Goal: Find specific page/section: Find specific page/section

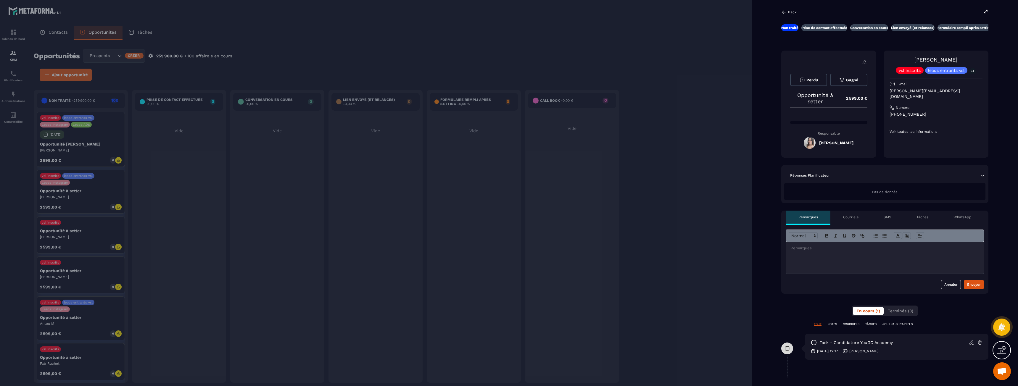
click at [513, 69] on div at bounding box center [509, 193] width 1018 height 386
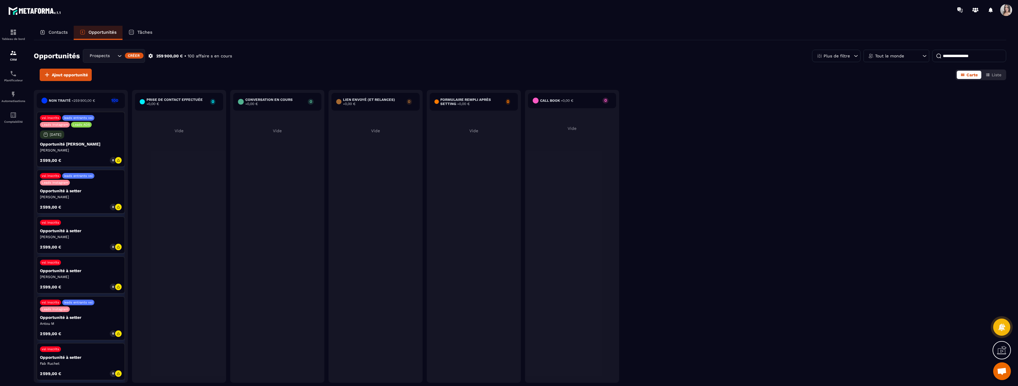
click at [106, 56] on div "Prospects Libres" at bounding box center [102, 56] width 29 height 7
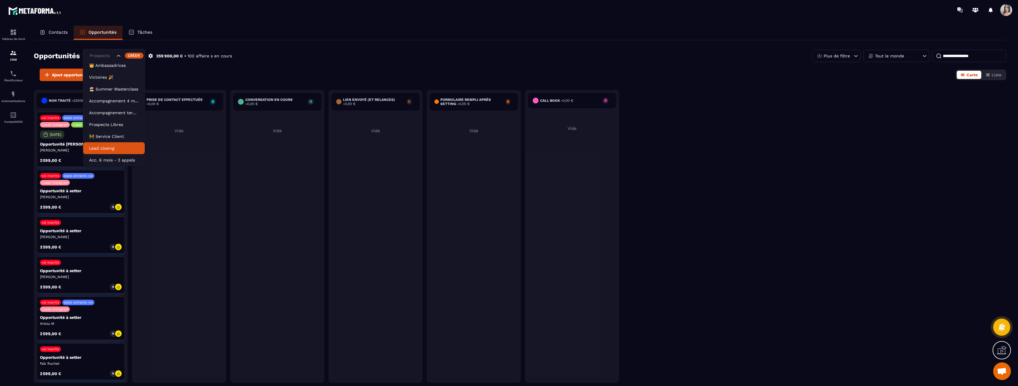
scroll to position [3, 0]
click at [115, 149] on p "Lead closing" at bounding box center [114, 148] width 50 height 6
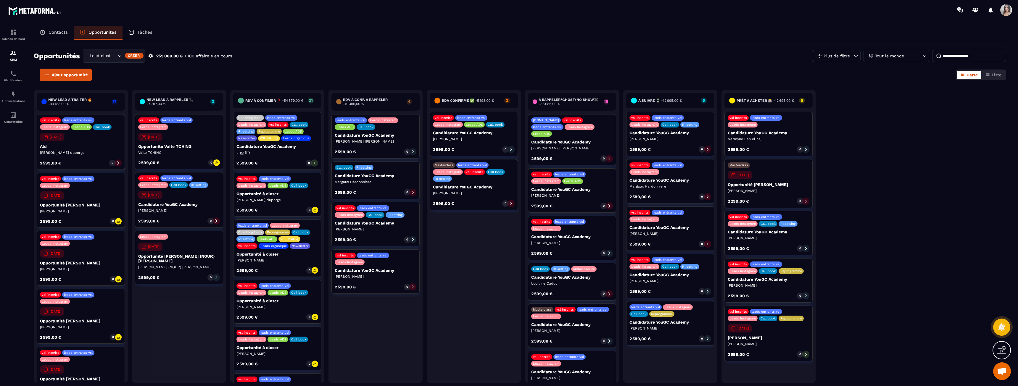
click at [125, 49] on div "Opportunités Lead closing Créer 259 000,00 € • 100 affaire s en cours Plus de f…" at bounding box center [520, 212] width 973 height 345
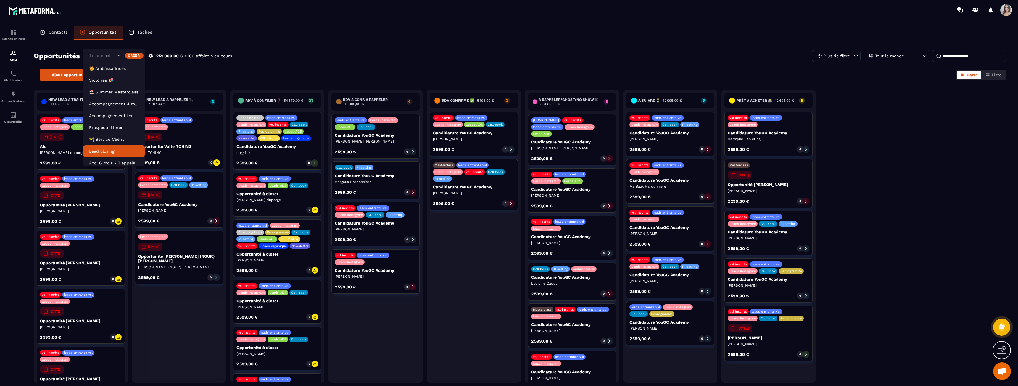
click at [123, 60] on div "Lead closing" at bounding box center [114, 56] width 62 height 14
click at [117, 127] on p "Prospects Libres" at bounding box center [114, 124] width 50 height 6
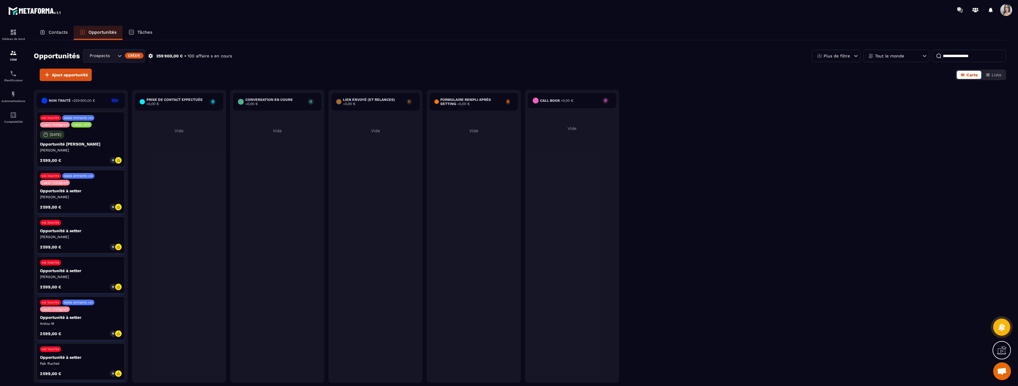
click at [823, 61] on div "Plus de filtre" at bounding box center [836, 56] width 49 height 12
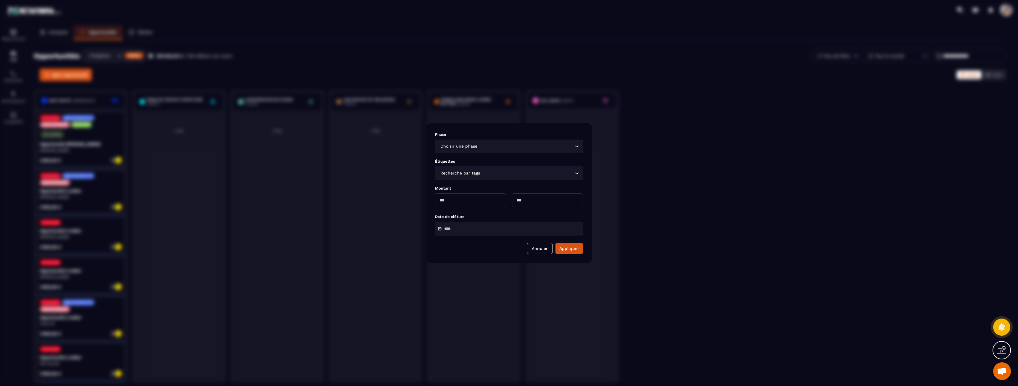
click at [472, 142] on div "Choisir une phase Loading..." at bounding box center [509, 147] width 148 height 14
drag, startPoint x: 746, startPoint y: 163, endPoint x: 766, endPoint y: 180, distance: 26.9
click at [746, 162] on div "Modal window" at bounding box center [509, 193] width 1018 height 386
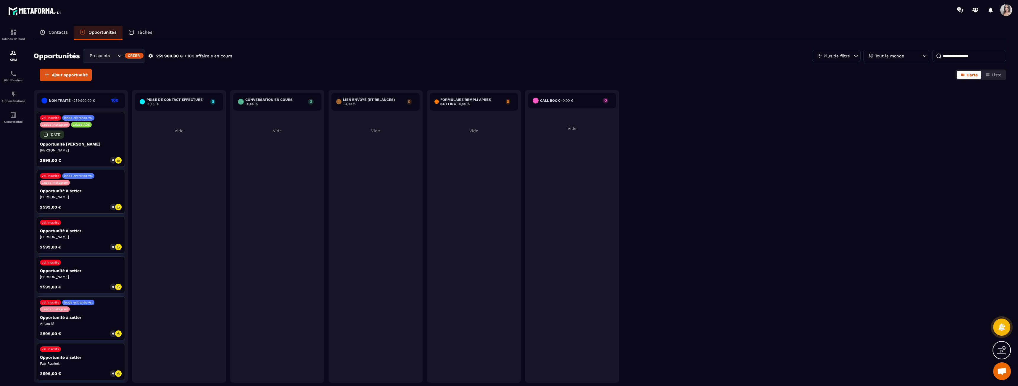
click at [122, 63] on div "Opportunités Prospects Libres Créer 259 900,00 € • 100 affaire s en cours Plus …" at bounding box center [520, 59] width 973 height 20
click at [121, 60] on div "Prospects Libres" at bounding box center [114, 56] width 62 height 14
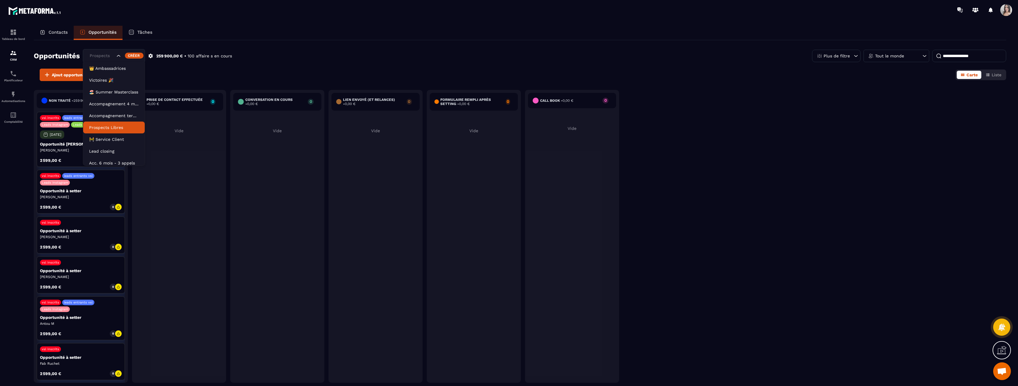
click at [299, 58] on div "Opportunités Prospects Libres 👑 Ambassadrices Victoires 🎉 🏖️ Summer Masterclass…" at bounding box center [520, 59] width 973 height 20
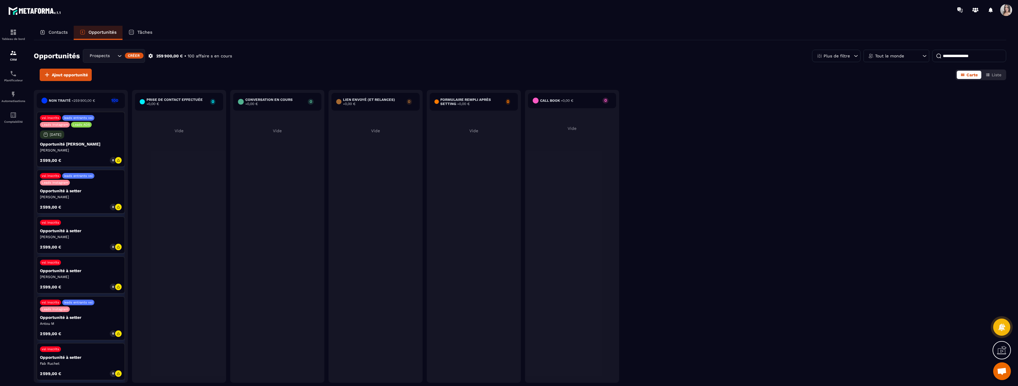
click at [55, 28] on div "Contacts" at bounding box center [54, 33] width 40 height 14
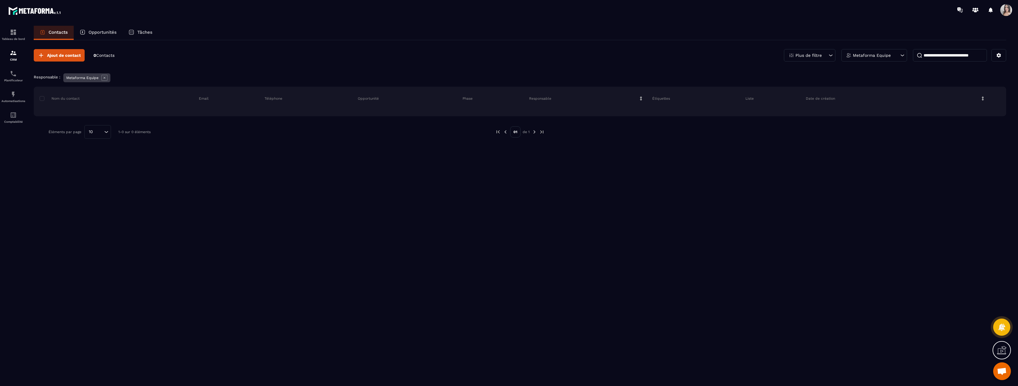
click at [106, 78] on icon at bounding box center [105, 78] width 6 height 6
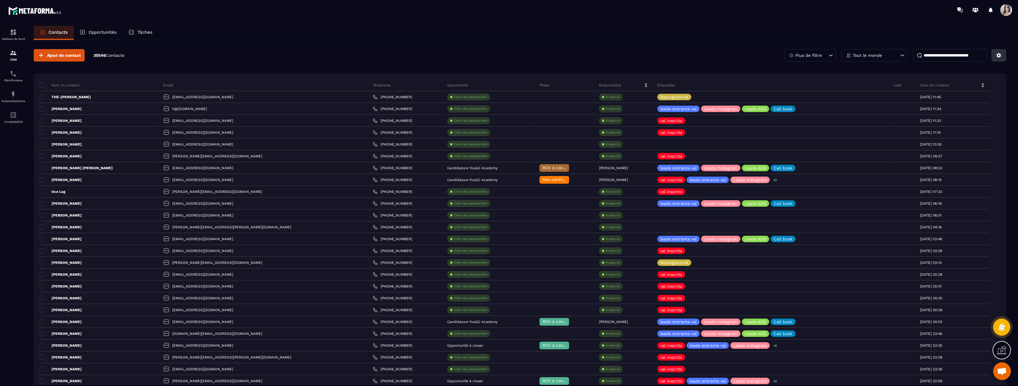
click at [995, 58] on button at bounding box center [998, 55] width 15 height 12
click at [818, 53] on p "Plus de filtre" at bounding box center [809, 55] width 26 height 4
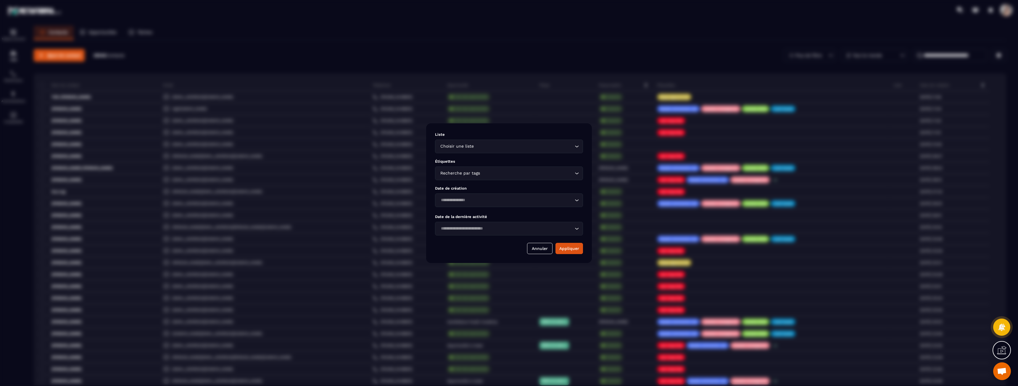
click at [468, 178] on div "Recherche par tags Loading..." at bounding box center [509, 174] width 148 height 14
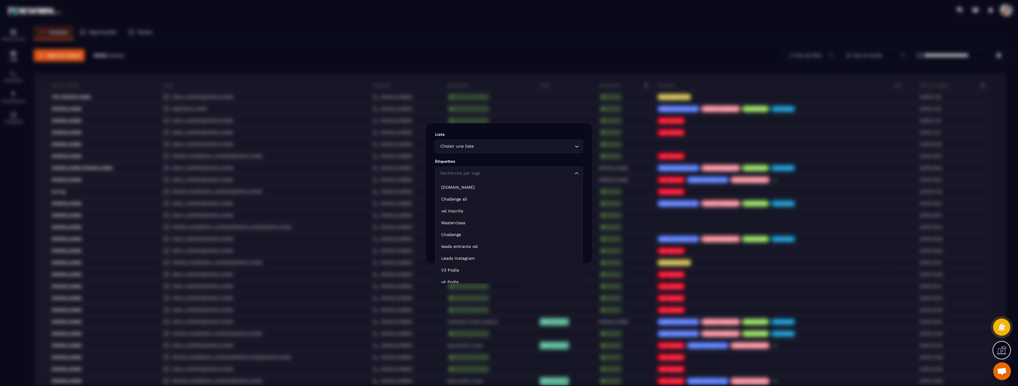
click at [468, 178] on div "Recherche par tags Loading..." at bounding box center [509, 174] width 148 height 14
click at [458, 203] on input "Search for option" at bounding box center [506, 200] width 134 height 7
click at [450, 215] on p "Aujourd'hui" at bounding box center [509, 214] width 136 height 6
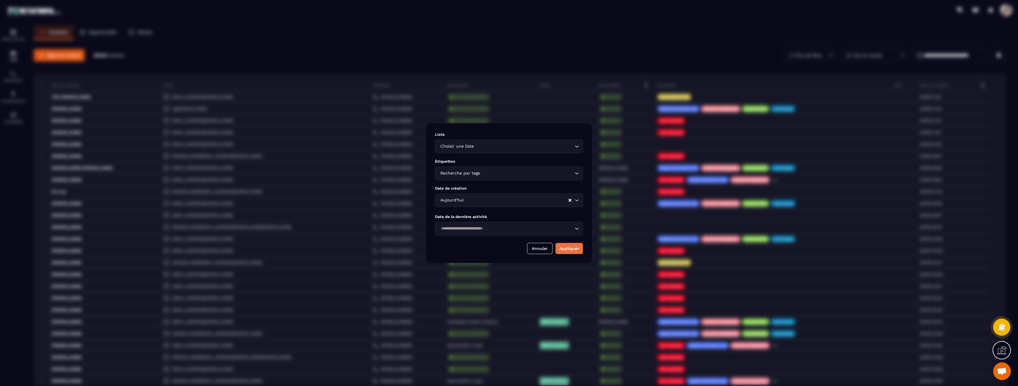
click at [567, 249] on button "Appliquer" at bounding box center [570, 248] width 28 height 11
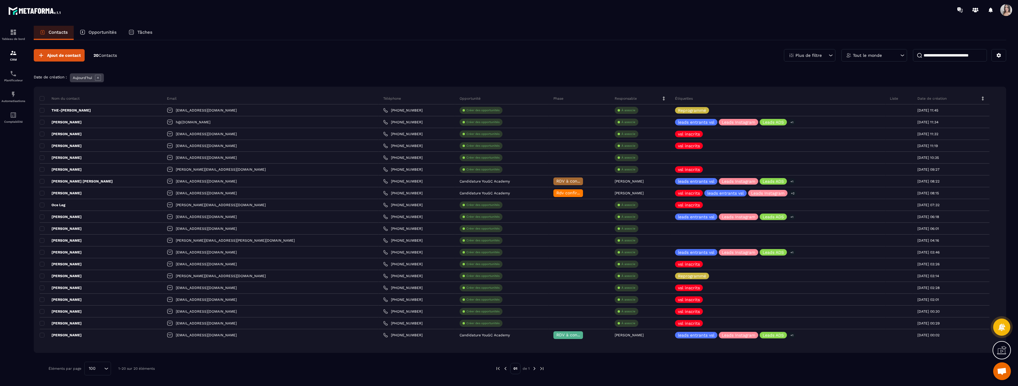
click at [645, 90] on div "Nom du contact Email Téléphone Opportunité Phase Responsable Étiquettes Liste D…" at bounding box center [520, 220] width 973 height 266
click at [96, 29] on div "Opportunités" at bounding box center [98, 33] width 49 height 14
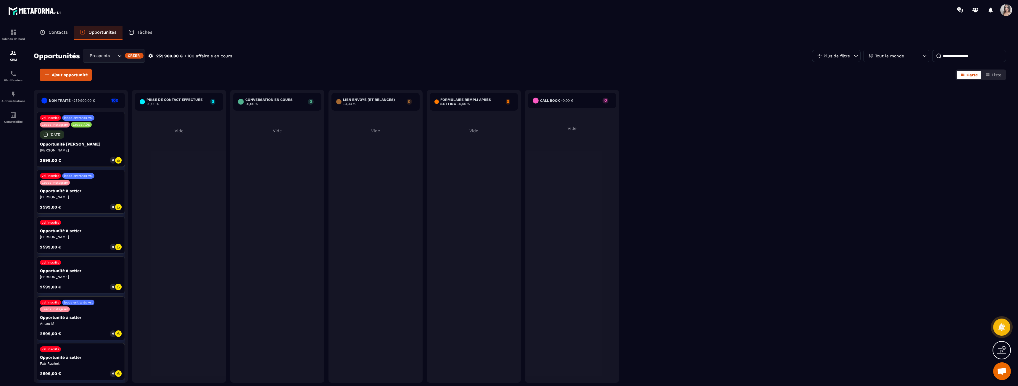
click at [128, 37] on div "Tâches" at bounding box center [141, 33] width 36 height 14
